Goal: Check status: Check status

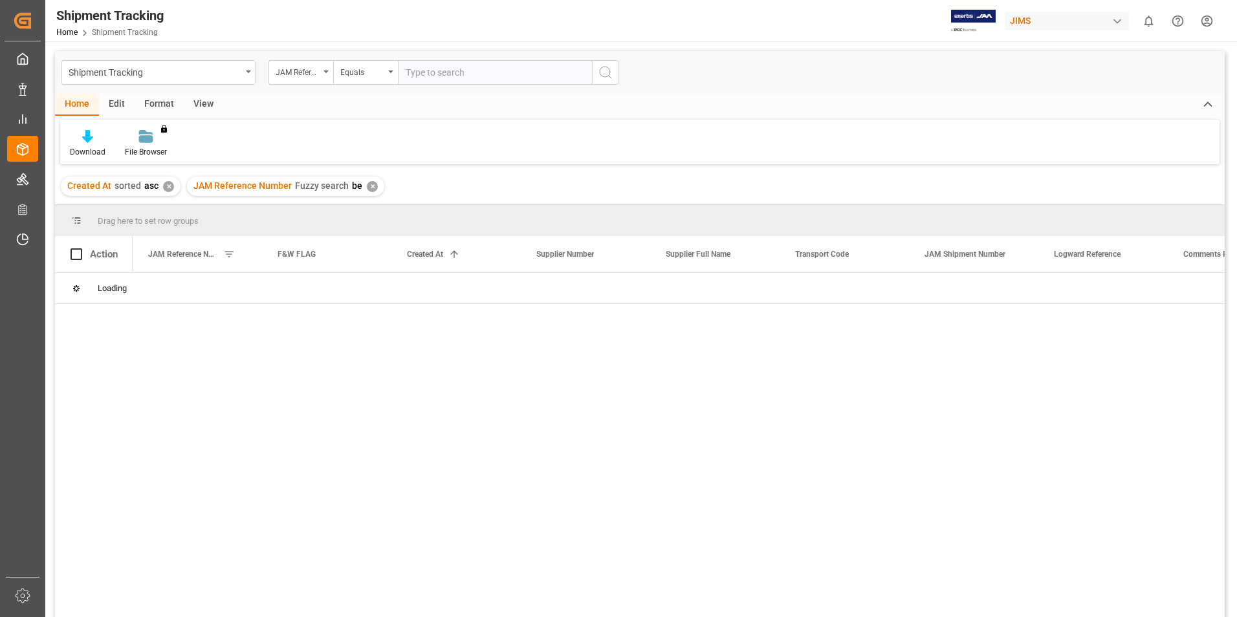
click at [371, 189] on div "✕" at bounding box center [372, 186] width 11 height 11
click at [168, 193] on div "Created At sorted asc ✕" at bounding box center [121, 186] width 120 height 19
drag, startPoint x: 168, startPoint y: 193, endPoint x: 484, endPoint y: 82, distance: 335.1
click at [169, 188] on div "✕" at bounding box center [168, 186] width 11 height 11
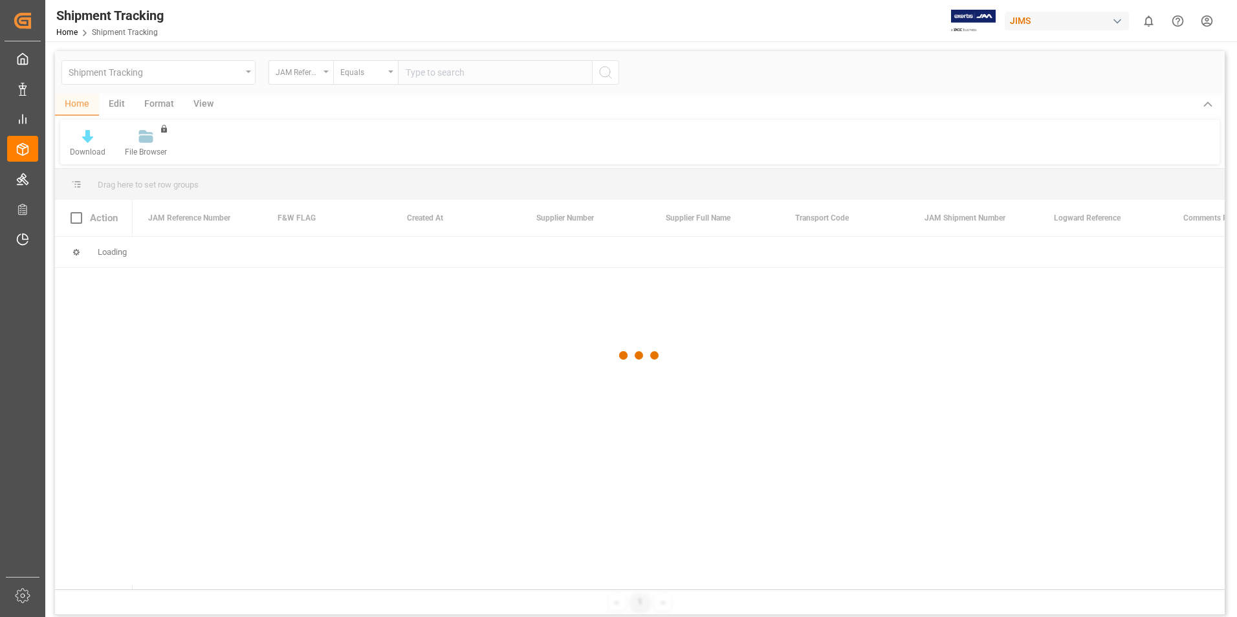
click at [472, 69] on div at bounding box center [640, 355] width 1170 height 609
click at [464, 74] on input "text" at bounding box center [495, 72] width 194 height 25
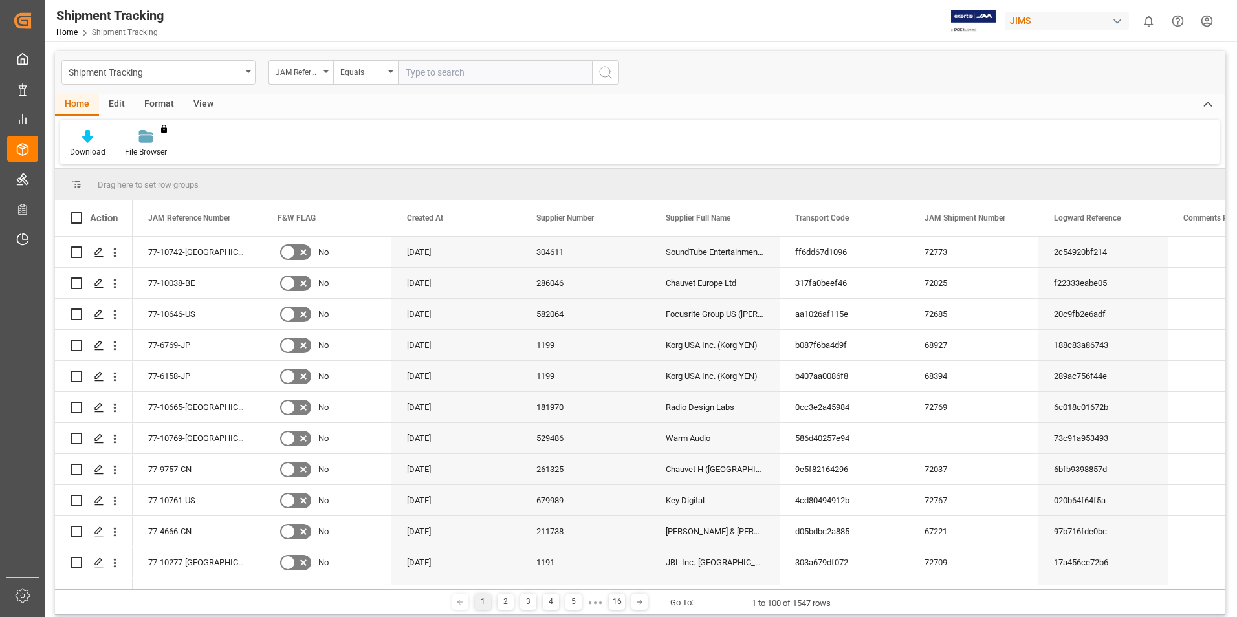
paste input "77-10655-US"
type input "77-10655-US"
click at [605, 69] on icon "search button" at bounding box center [606, 73] width 16 height 16
